Goal: Check status: Check status

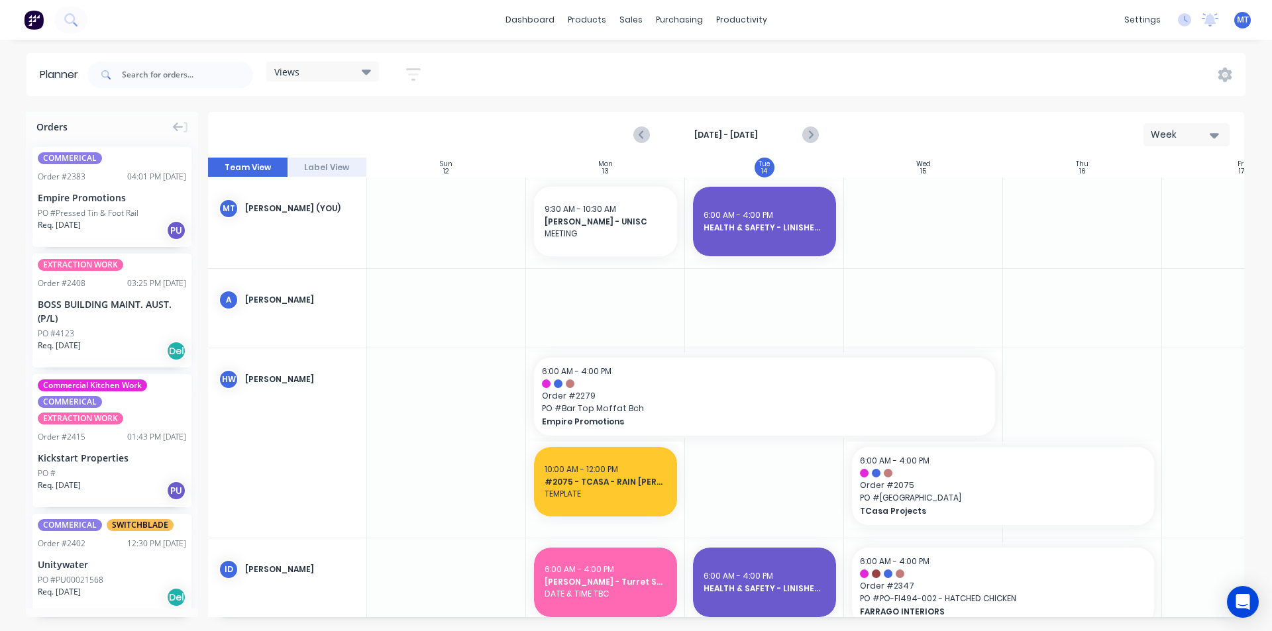
scroll to position [0, 155]
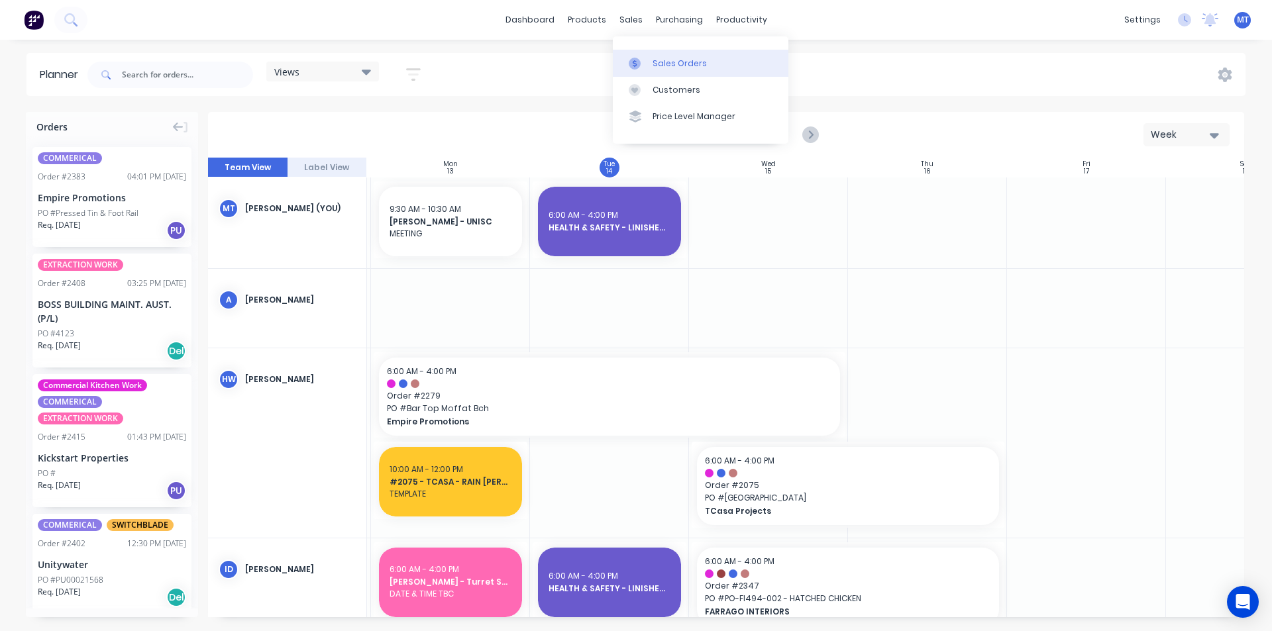
click at [684, 62] on div "Sales Orders" at bounding box center [680, 64] width 54 height 12
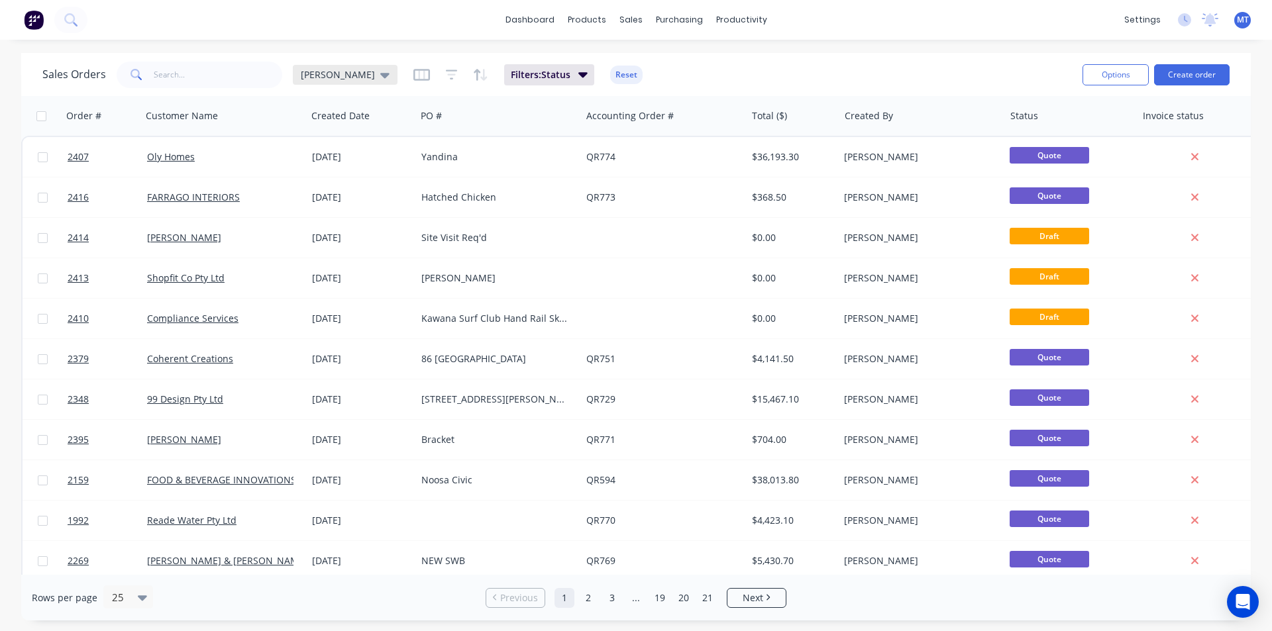
click at [380, 75] on icon at bounding box center [384, 75] width 9 height 5
click at [311, 186] on button "None" at bounding box center [372, 187] width 151 height 15
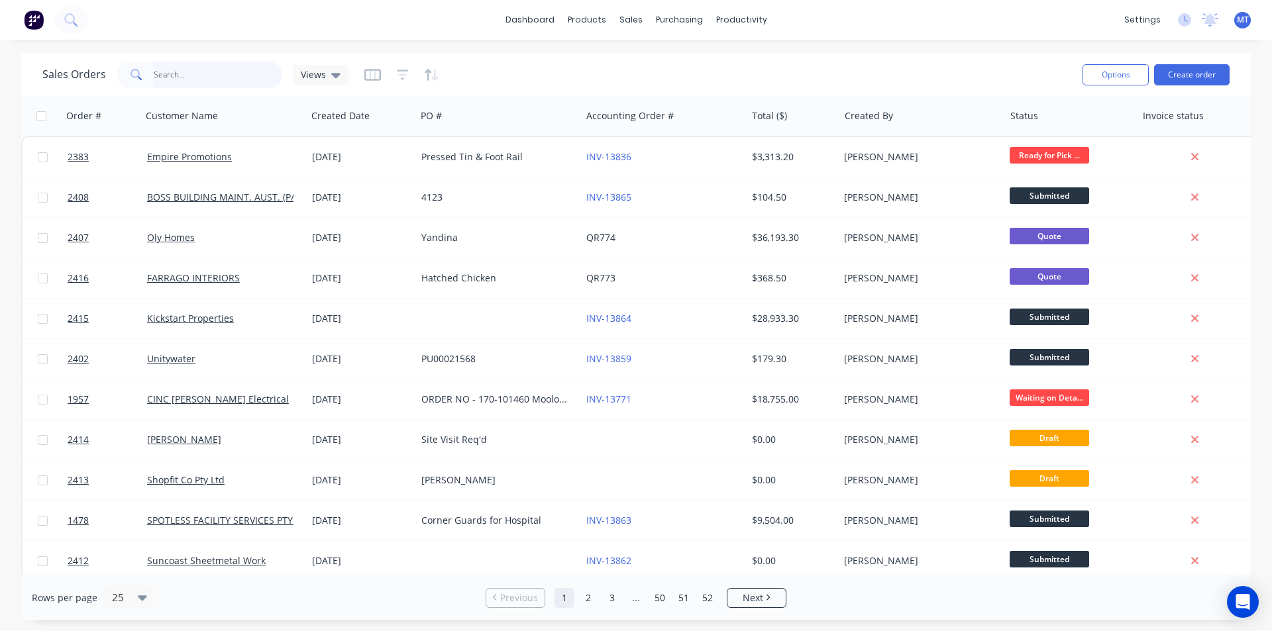
click at [217, 77] on input "text" at bounding box center [218, 75] width 129 height 27
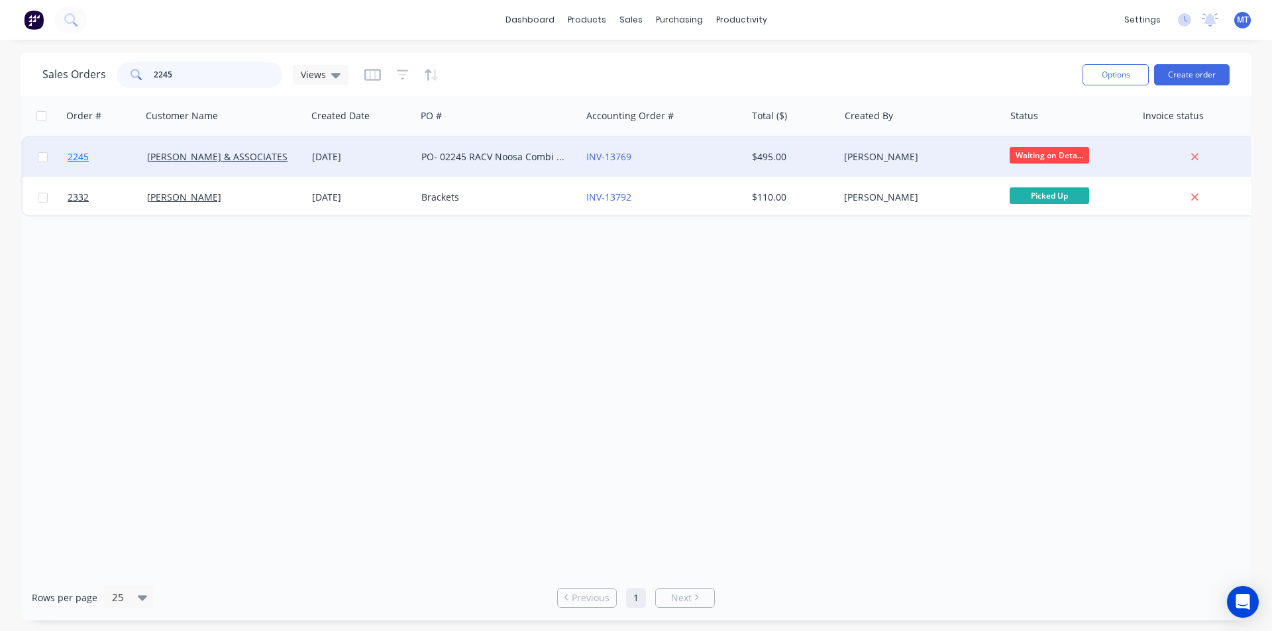
type input "2245"
click at [83, 156] on span "2245" at bounding box center [78, 156] width 21 height 13
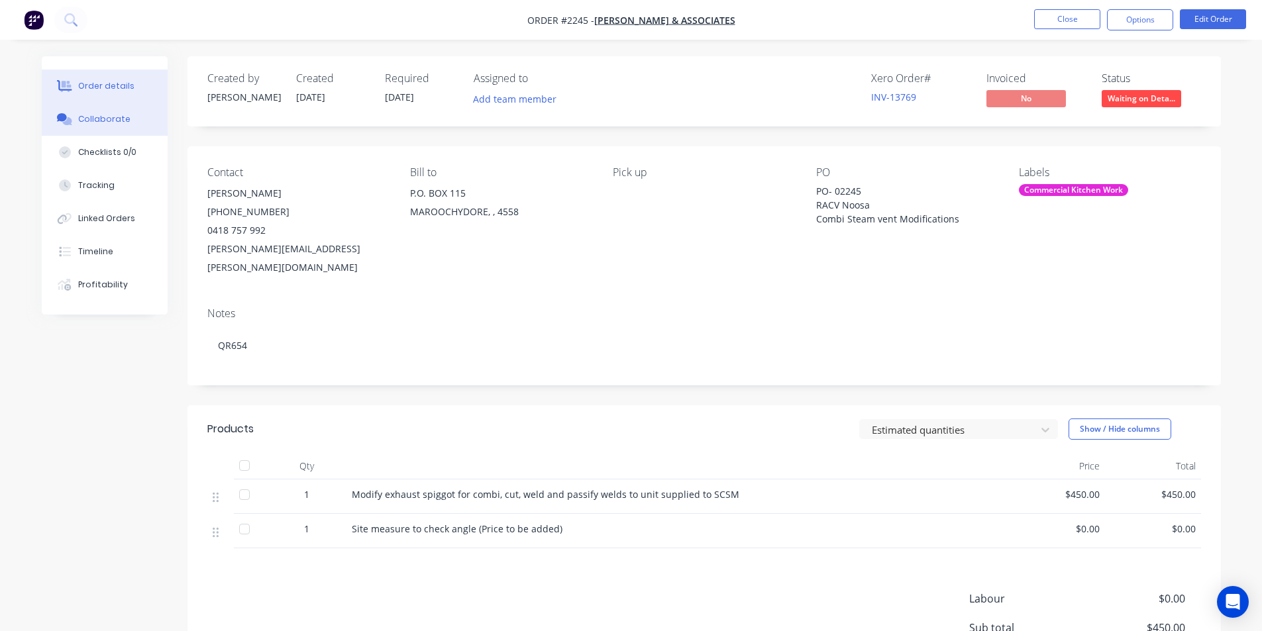
click at [118, 117] on div "Collaborate" at bounding box center [104, 119] width 52 height 12
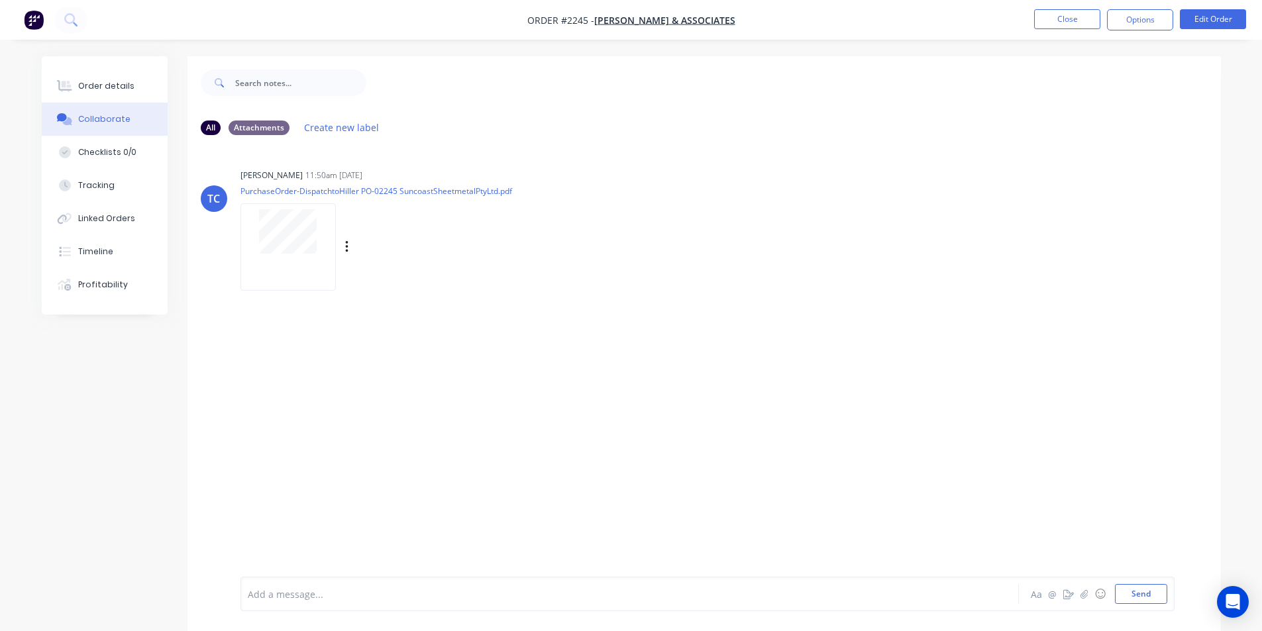
click at [291, 258] on div at bounding box center [287, 246] width 95 height 87
click at [1079, 23] on button "Close" at bounding box center [1067, 19] width 66 height 20
